Goal: Information Seeking & Learning: Learn about a topic

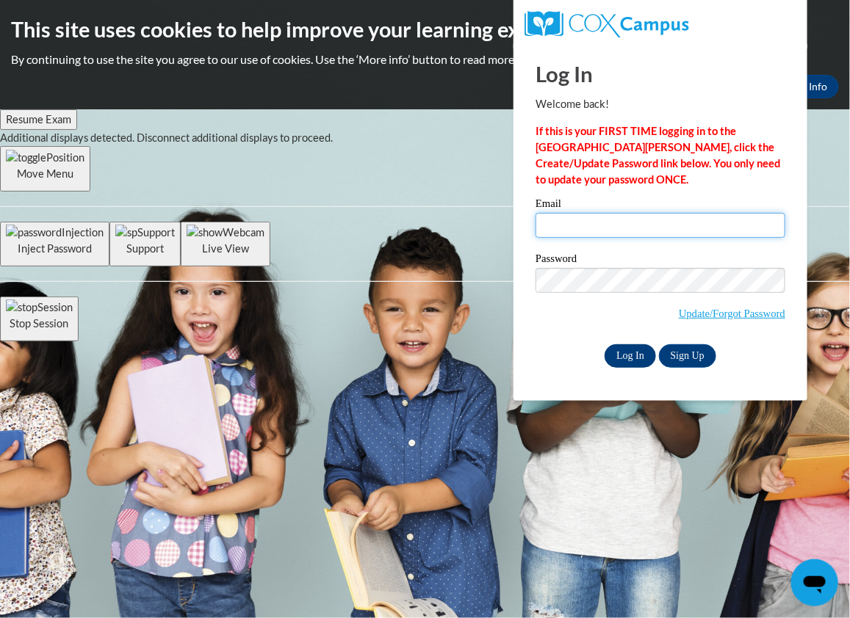
type input "kailerichiez2006@gmail.com"
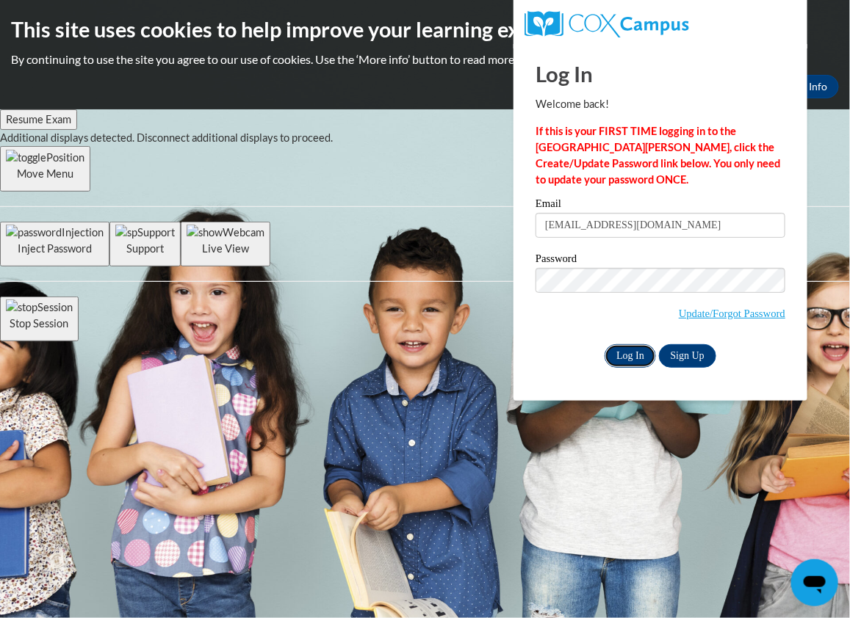
click at [629, 351] on input "Log In" at bounding box center [629, 355] width 51 height 23
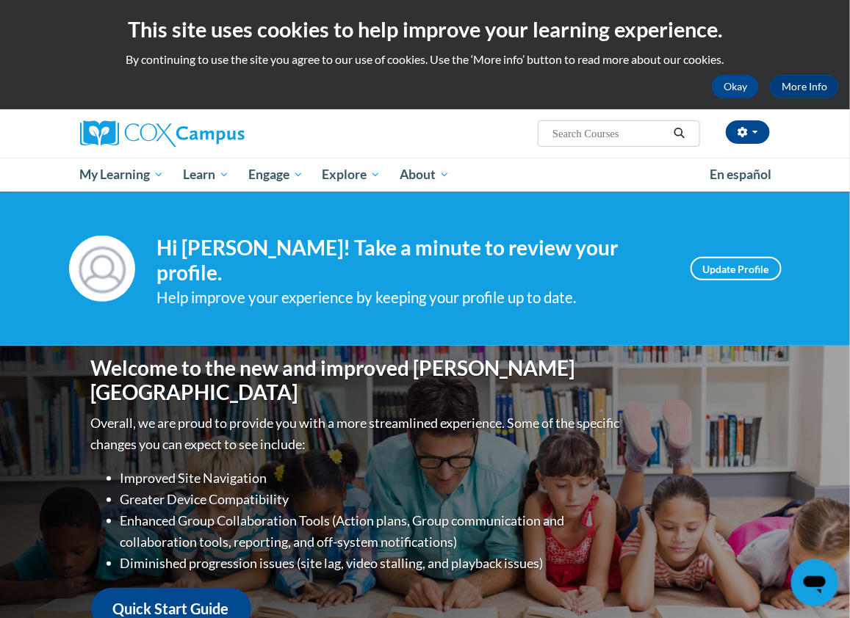
click at [620, 141] on input "Search..." at bounding box center [609, 134] width 117 height 18
type input "writing"
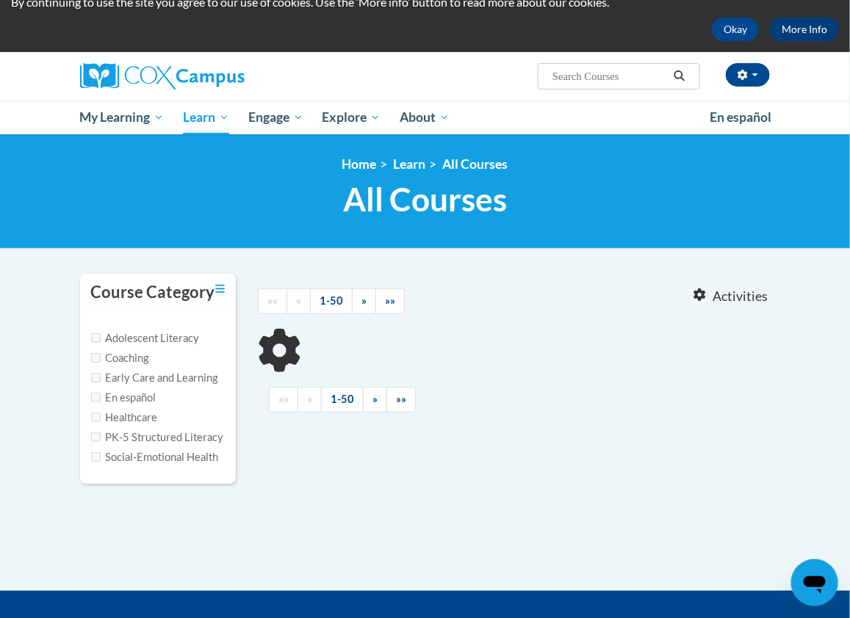
type input "writing"
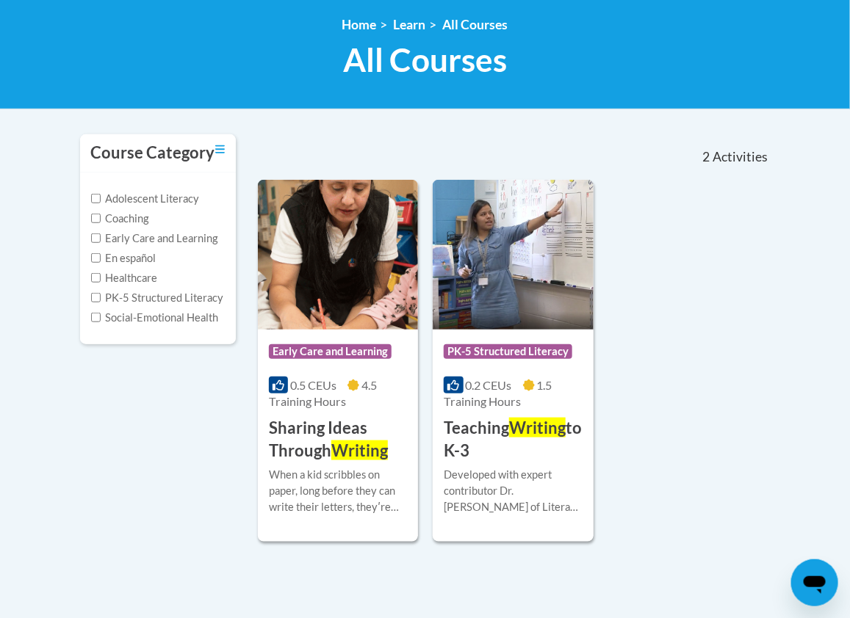
scroll to position [203, 0]
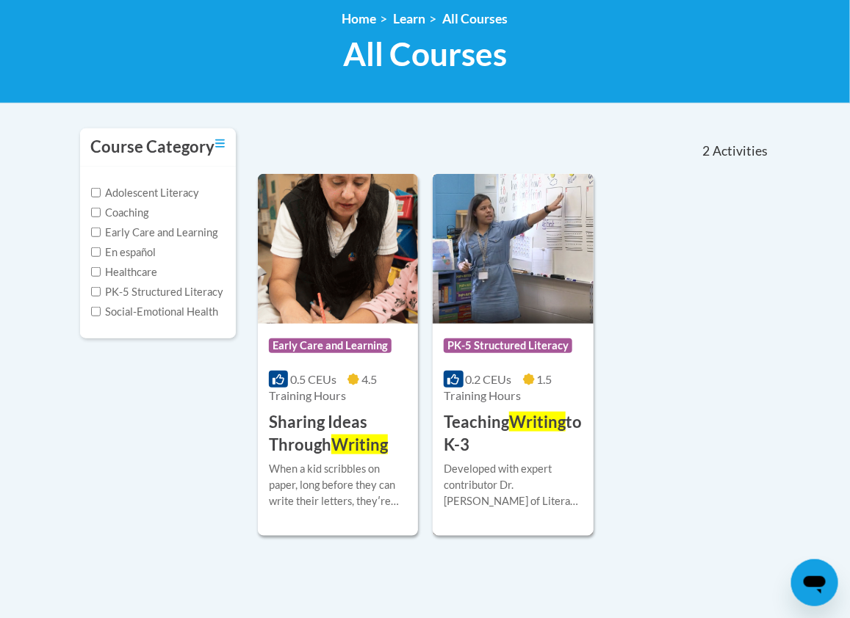
click at [503, 274] on img at bounding box center [512, 249] width 160 height 150
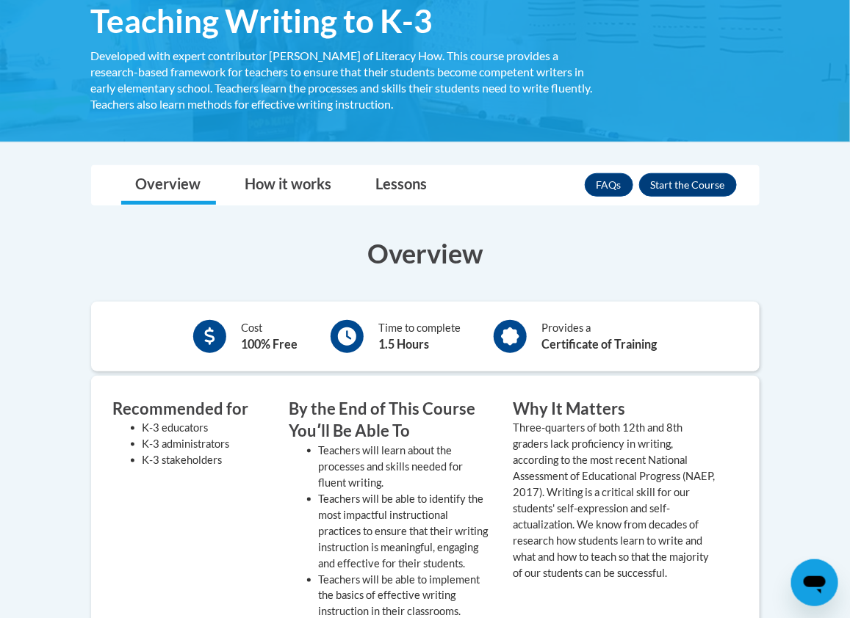
scroll to position [257, 0]
